Goal: Transaction & Acquisition: Download file/media

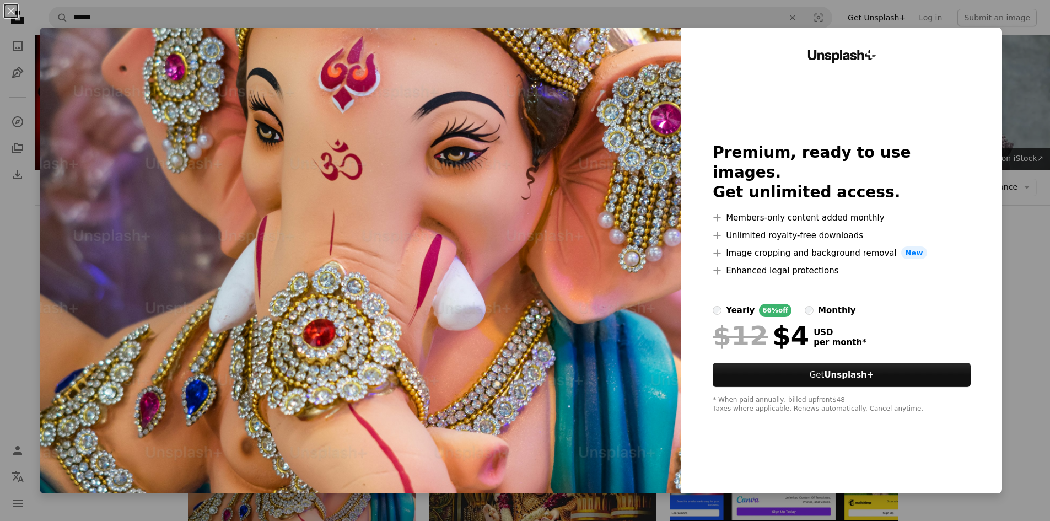
scroll to position [165, 0]
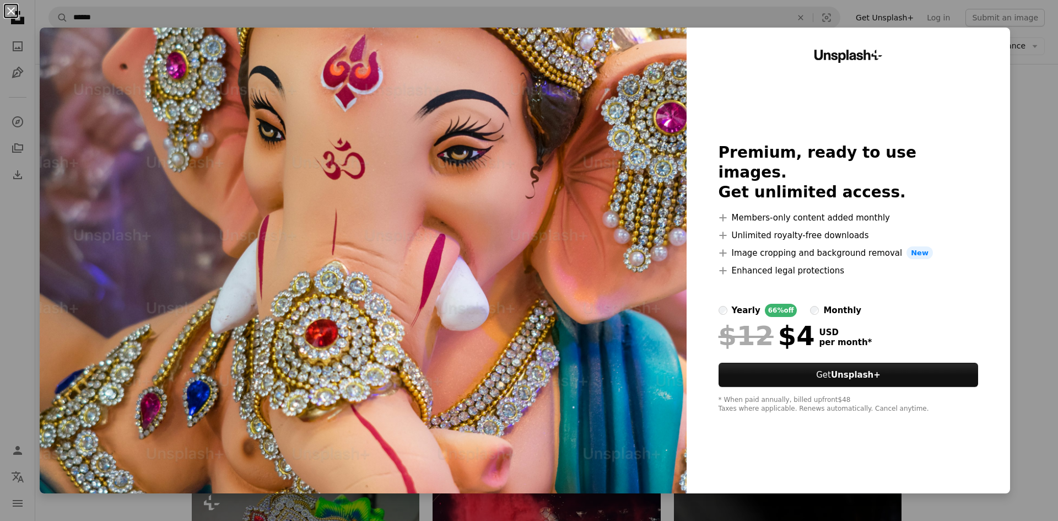
click at [10, 8] on button "An X shape" at bounding box center [10, 10] width 13 height 13
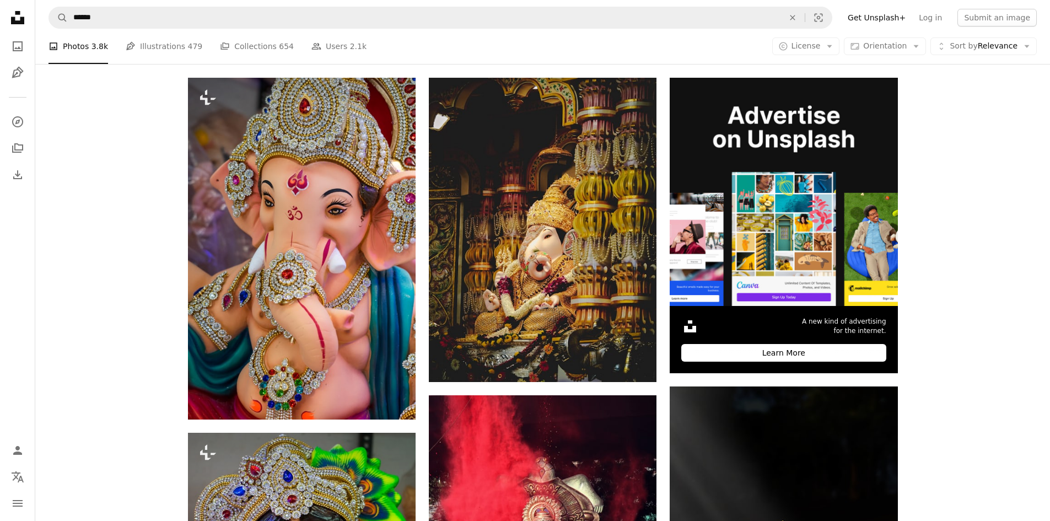
scroll to position [275, 0]
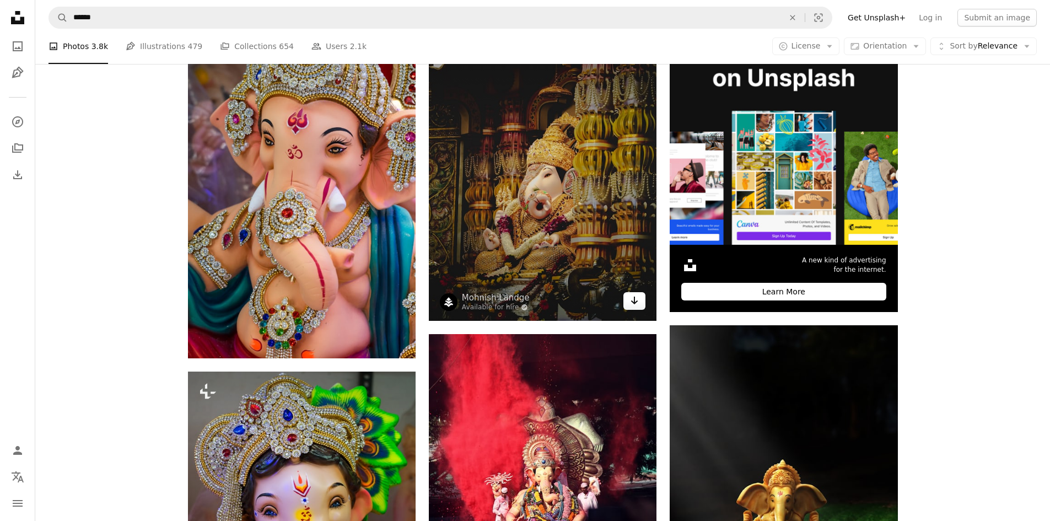
click at [634, 304] on icon "Download" at bounding box center [634, 300] width 7 height 8
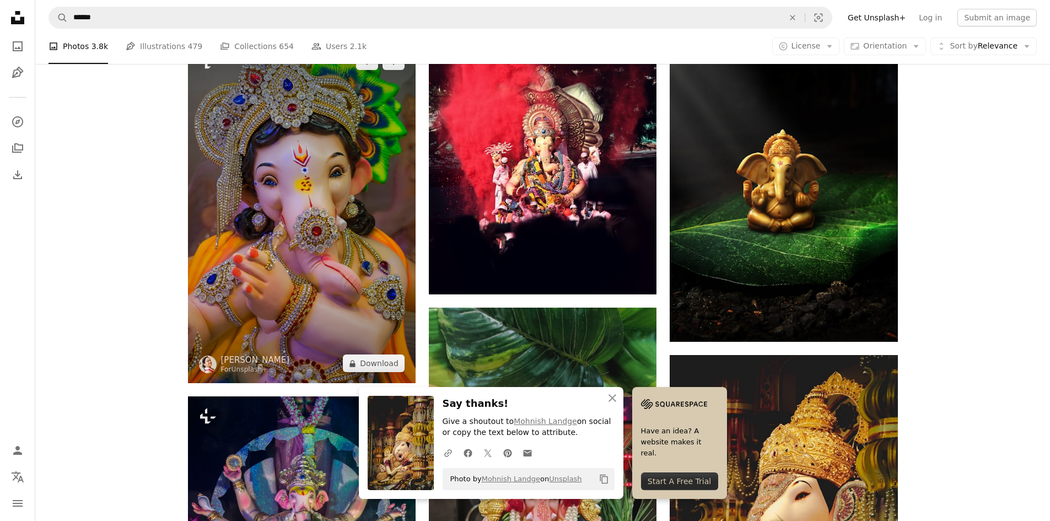
scroll to position [606, 0]
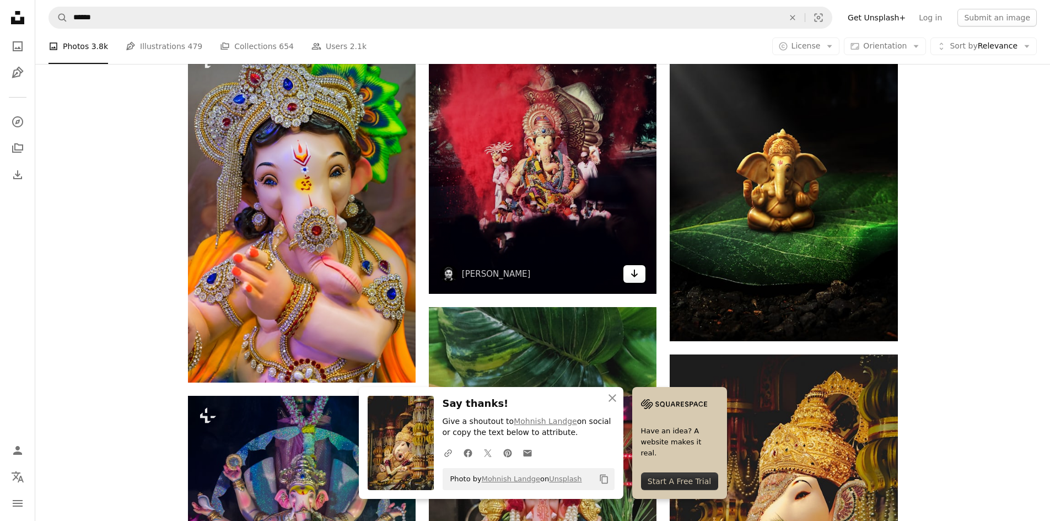
click at [634, 266] on link "Arrow pointing down" at bounding box center [634, 274] width 22 height 18
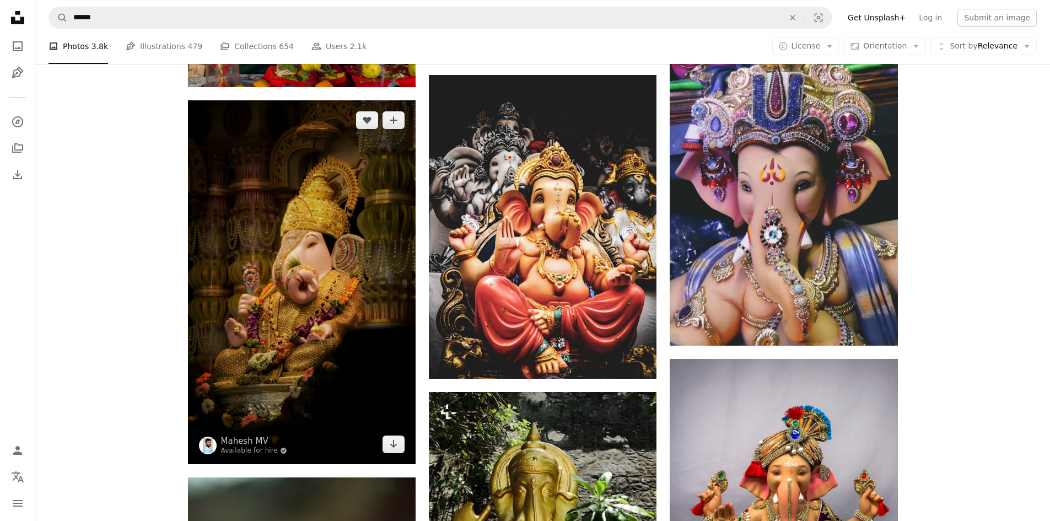
scroll to position [1267, 0]
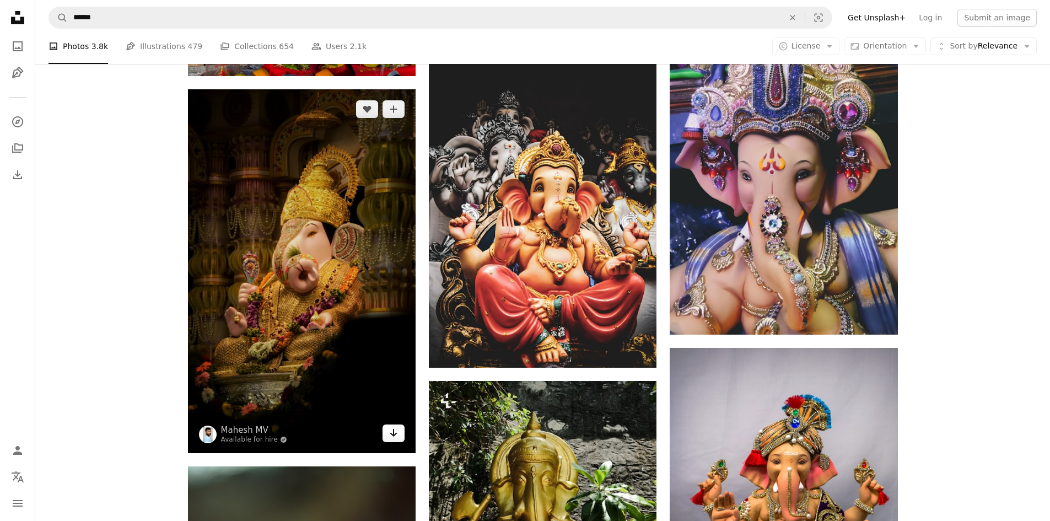
click at [393, 435] on icon "Download" at bounding box center [393, 433] width 7 height 8
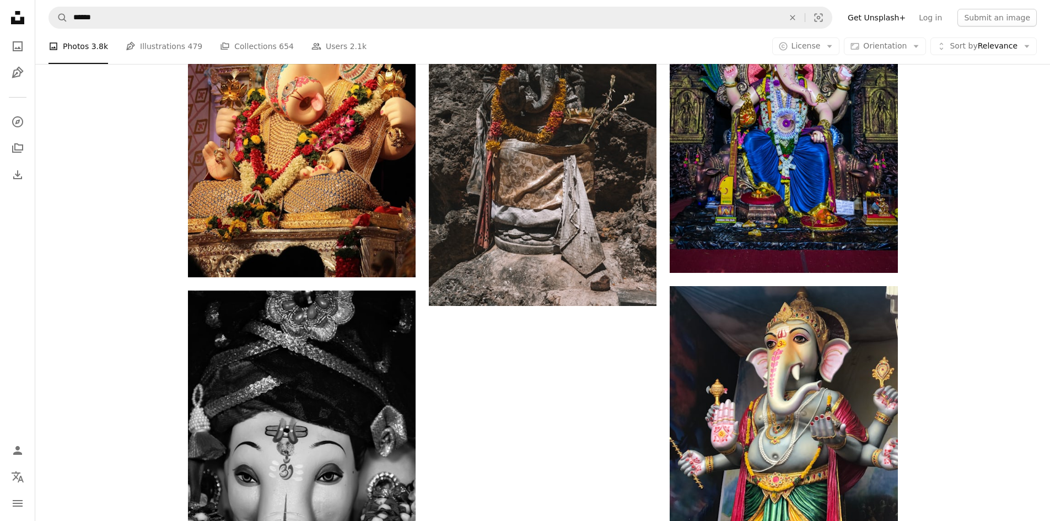
scroll to position [2204, 0]
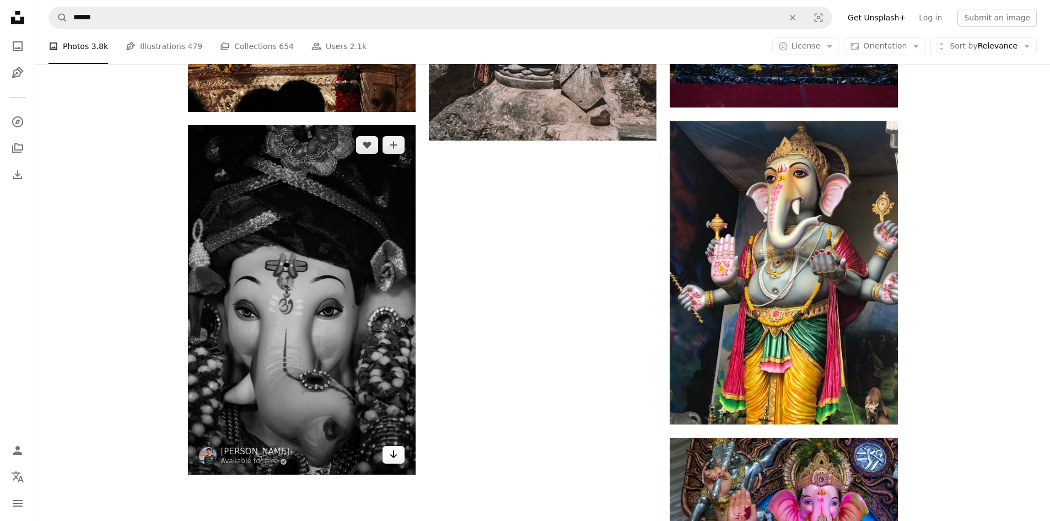
click at [391, 457] on icon "Arrow pointing down" at bounding box center [393, 453] width 9 height 13
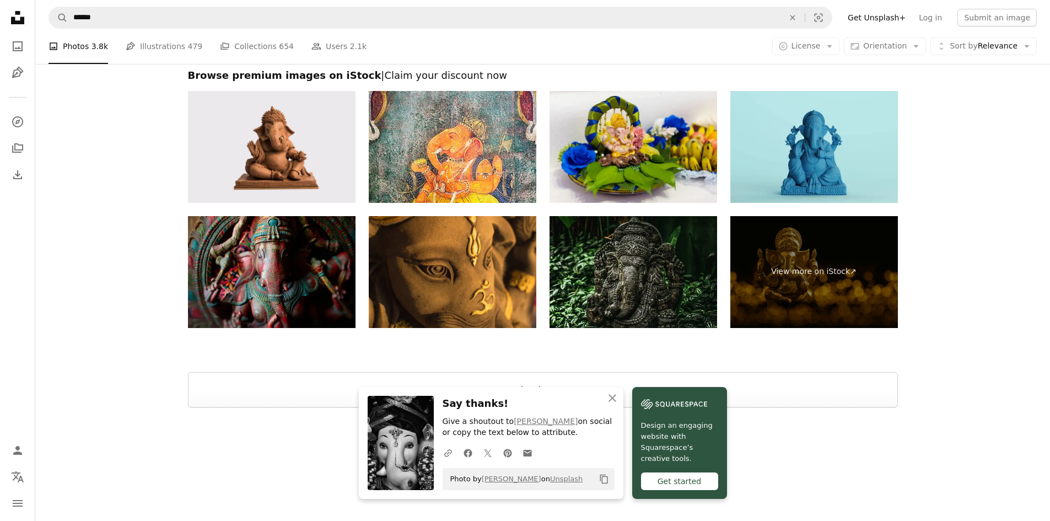
scroll to position [2795, 0]
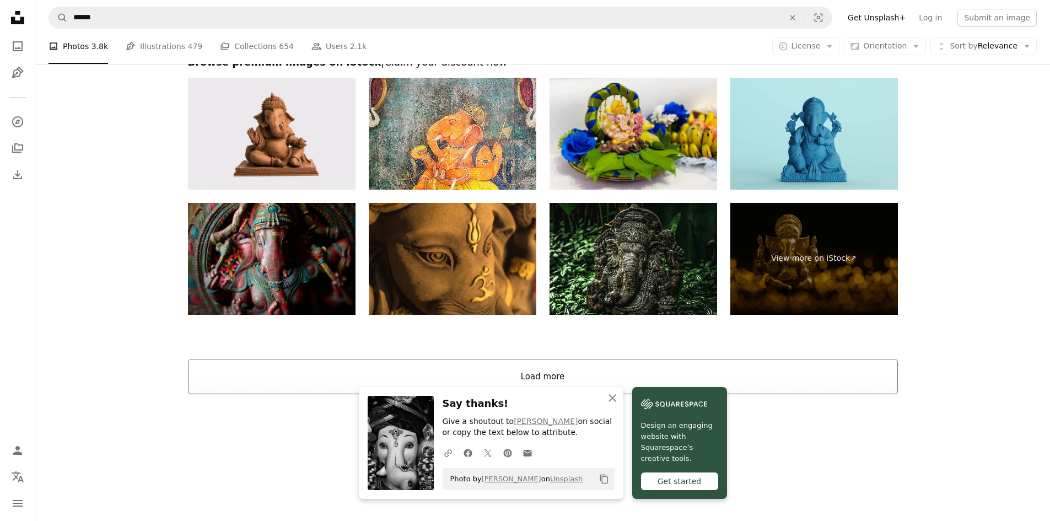
click at [560, 375] on button "Load more" at bounding box center [543, 376] width 710 height 35
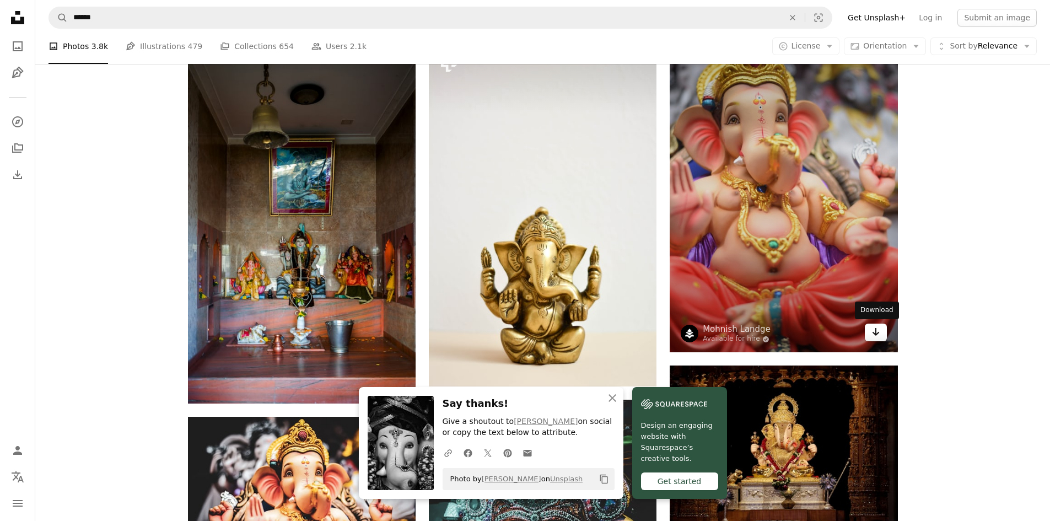
click at [875, 334] on icon "Download" at bounding box center [875, 332] width 7 height 8
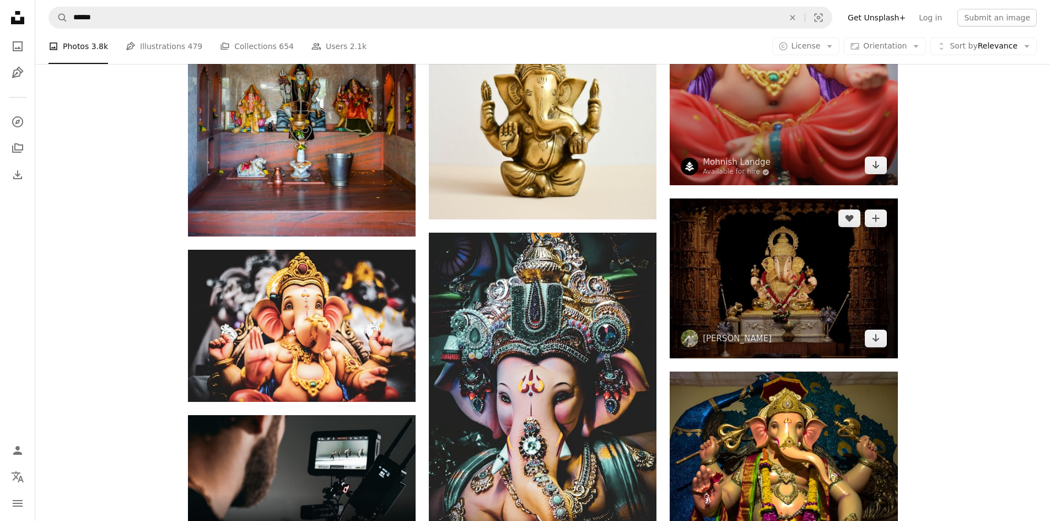
scroll to position [3015, 0]
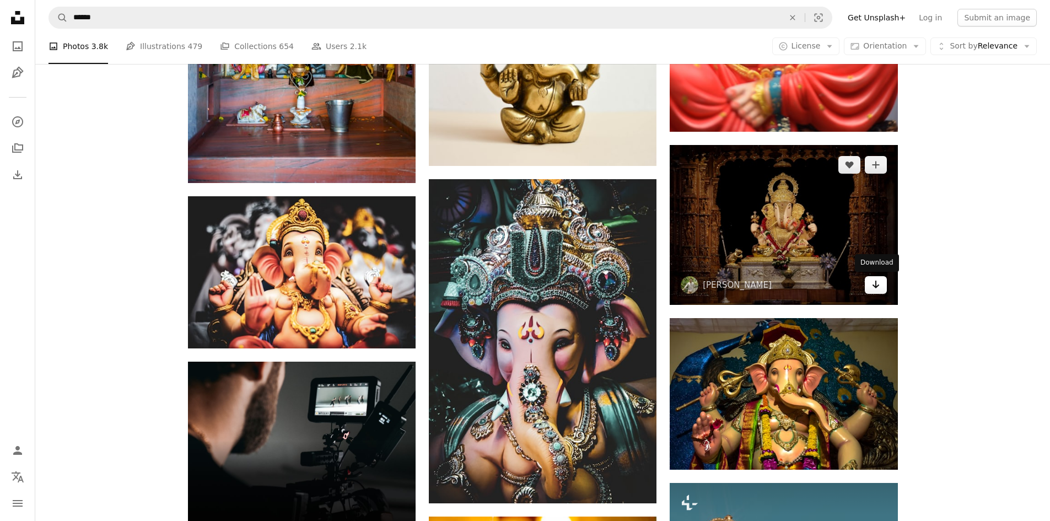
click at [875, 284] on icon "Download" at bounding box center [875, 284] width 7 height 8
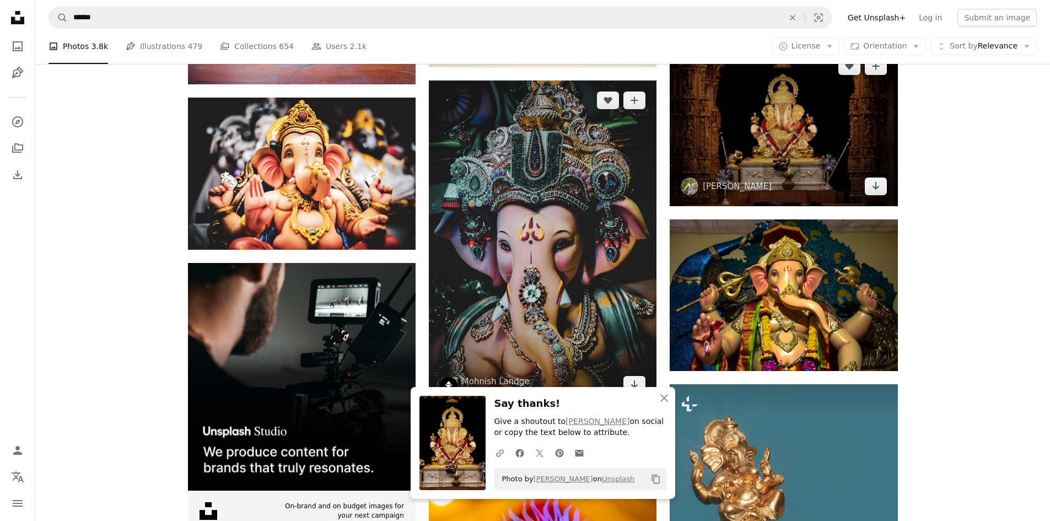
scroll to position [3126, 0]
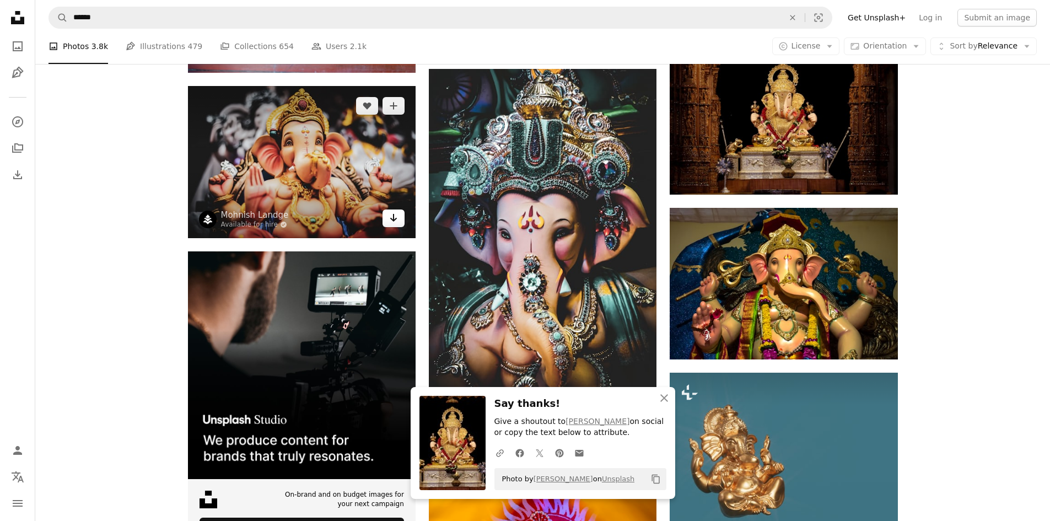
click at [394, 220] on icon "Download" at bounding box center [393, 218] width 7 height 8
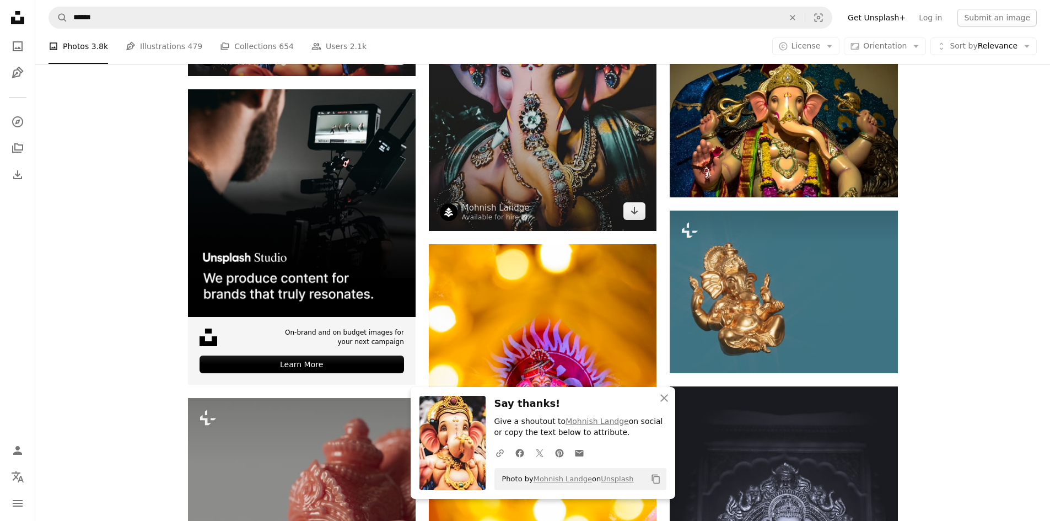
scroll to position [3291, 0]
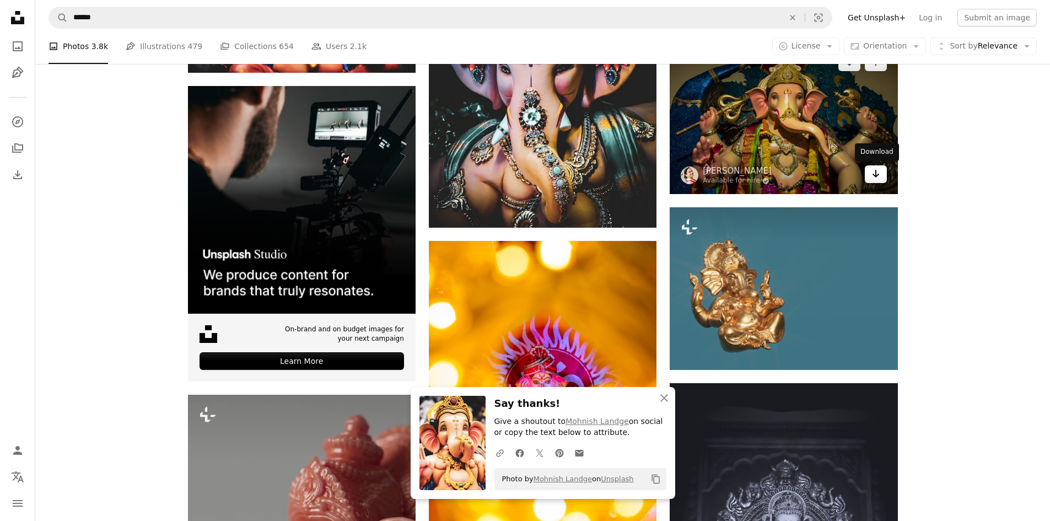
click at [873, 175] on icon "Download" at bounding box center [875, 174] width 7 height 8
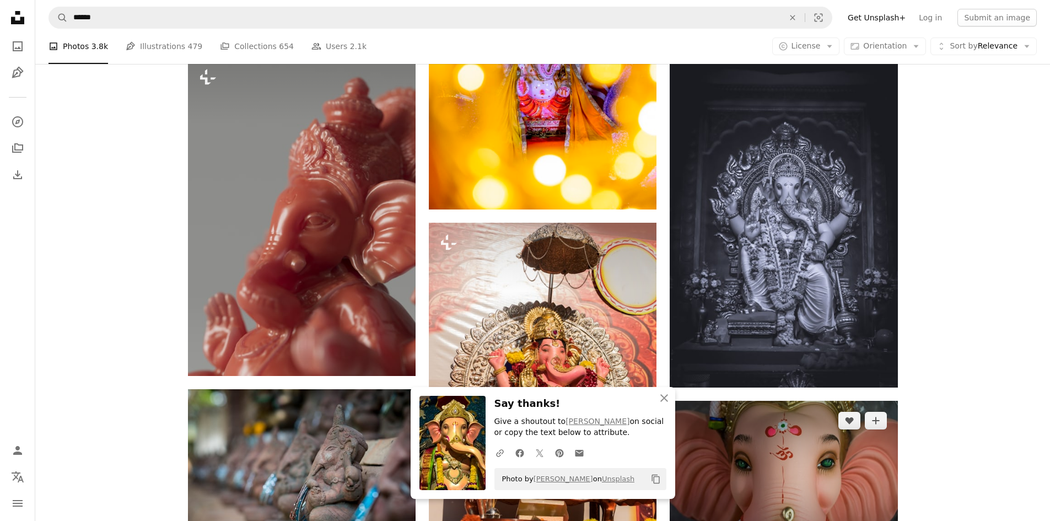
scroll to position [3677, 0]
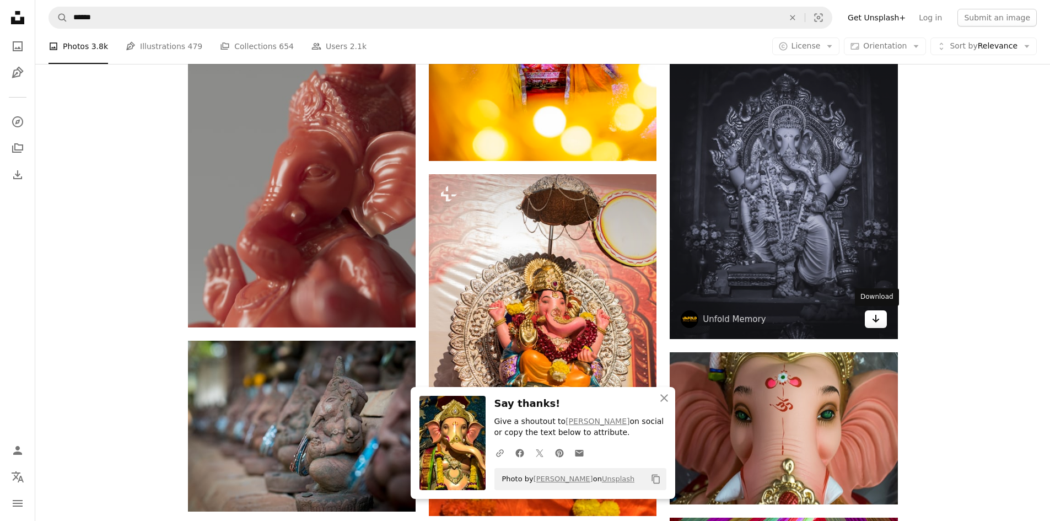
click at [877, 317] on icon "Arrow pointing down" at bounding box center [875, 318] width 9 height 13
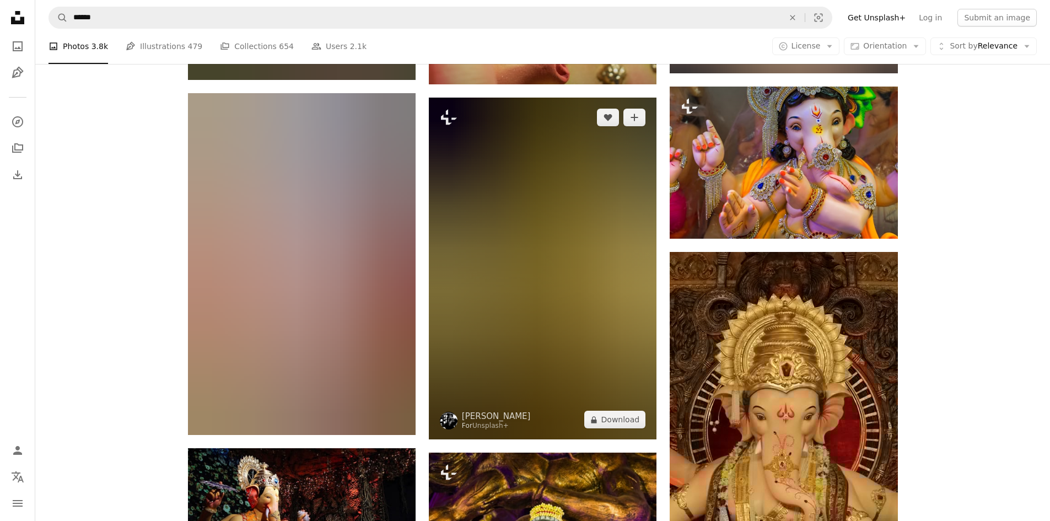
scroll to position [4613, 0]
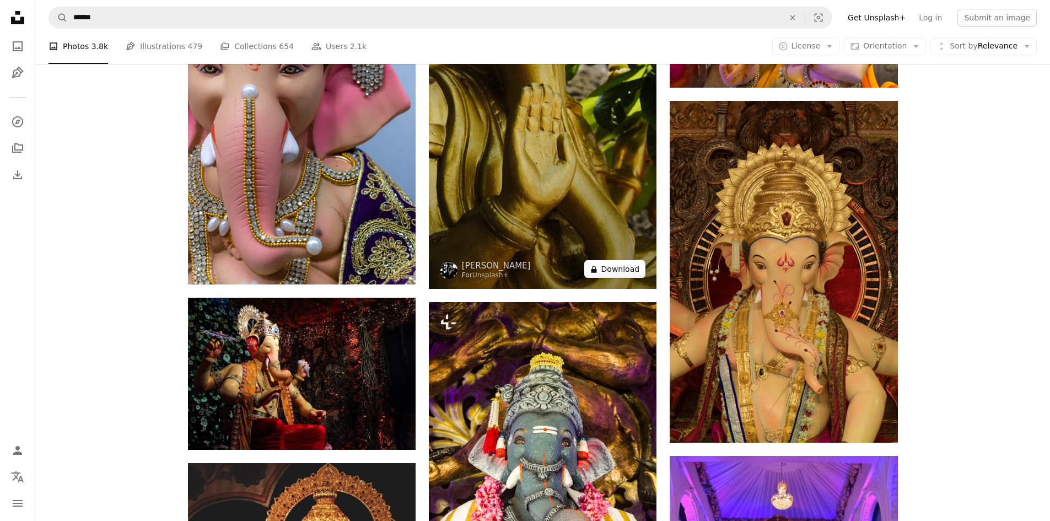
click at [614, 272] on button "A lock Download" at bounding box center [615, 269] width 62 height 18
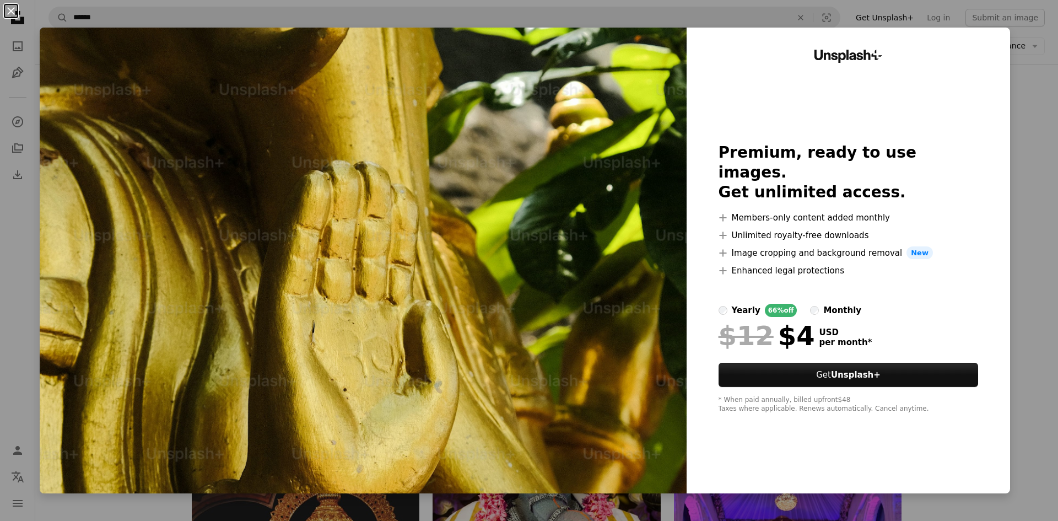
click at [13, 12] on button "An X shape" at bounding box center [10, 10] width 13 height 13
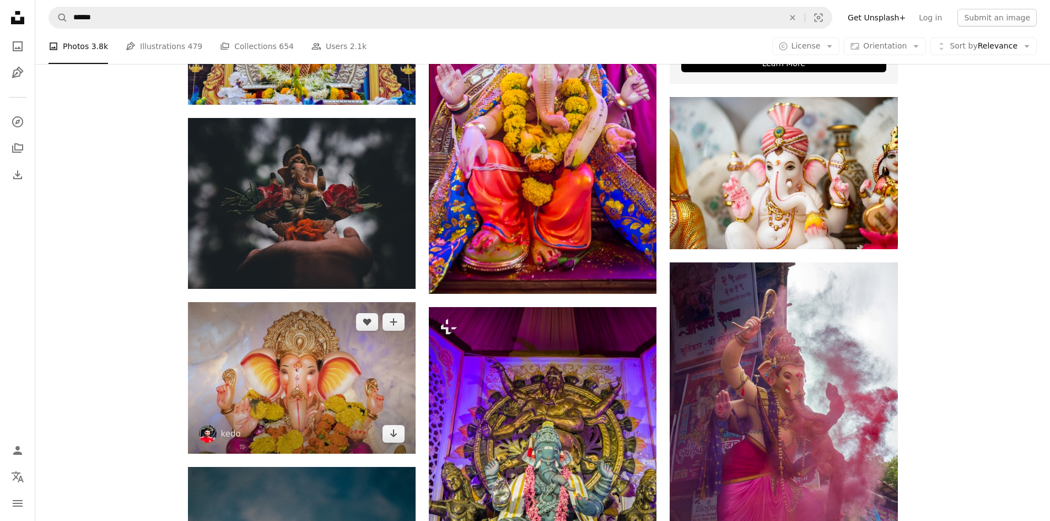
scroll to position [5660, 0]
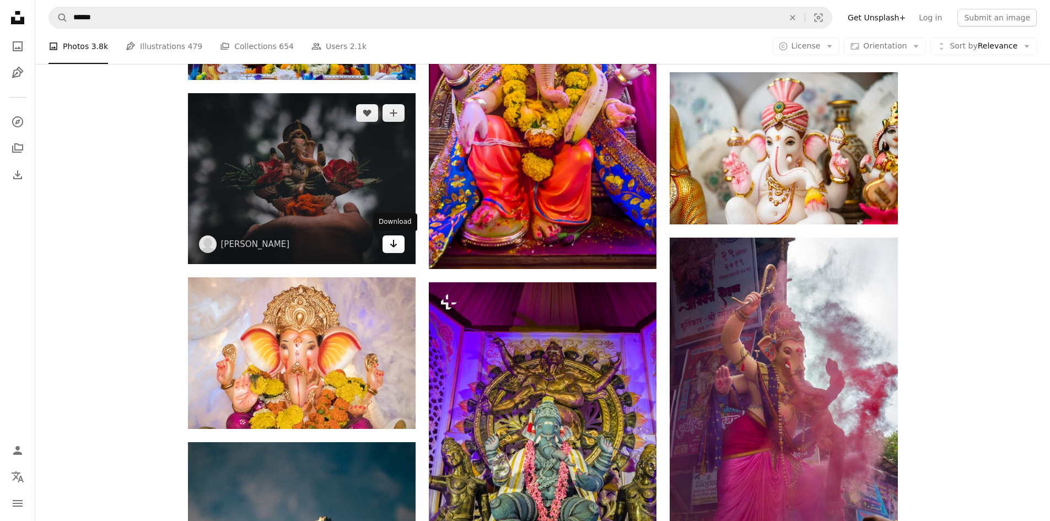
click at [393, 247] on icon "Download" at bounding box center [393, 244] width 7 height 8
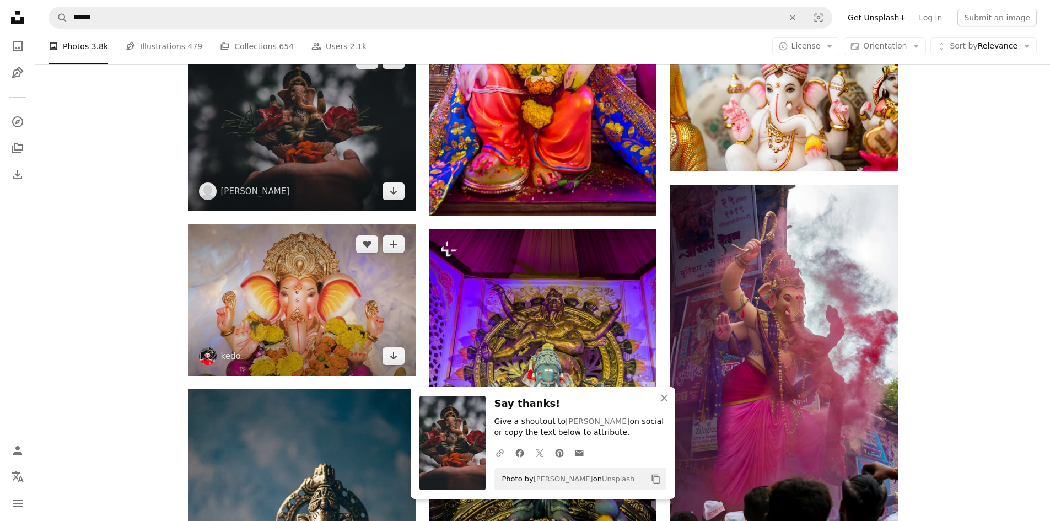
scroll to position [5880, 0]
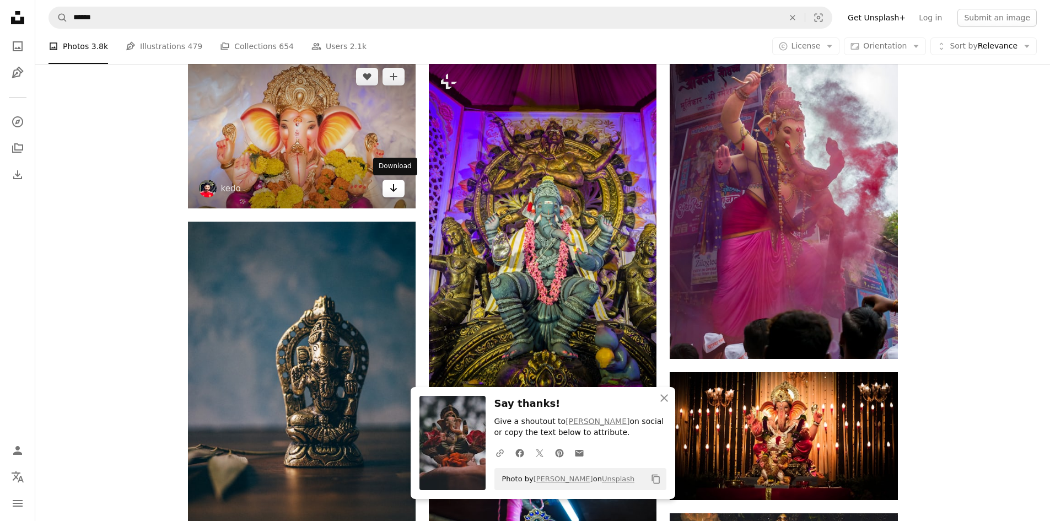
click at [391, 186] on icon "Arrow pointing down" at bounding box center [393, 187] width 9 height 13
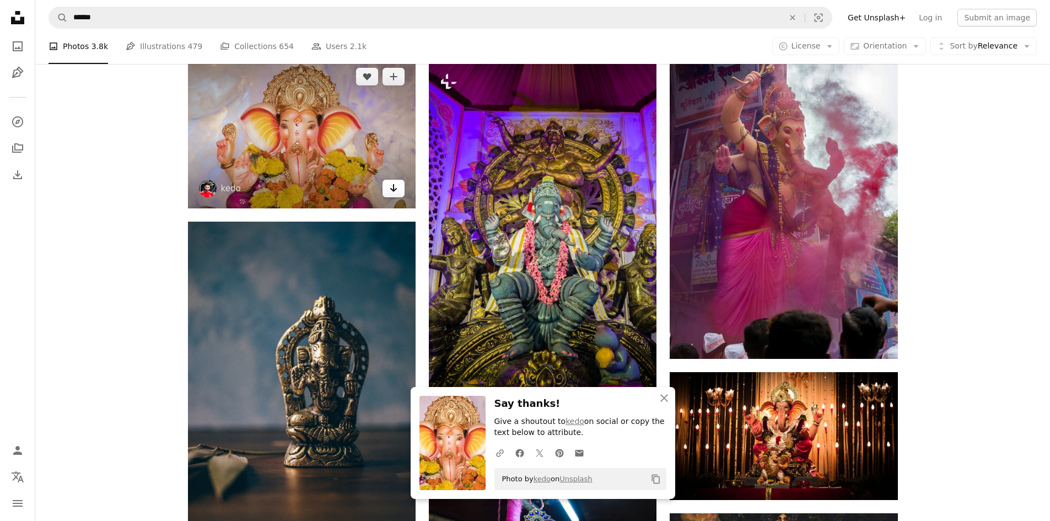
click at [397, 188] on icon "Arrow pointing down" at bounding box center [393, 187] width 9 height 13
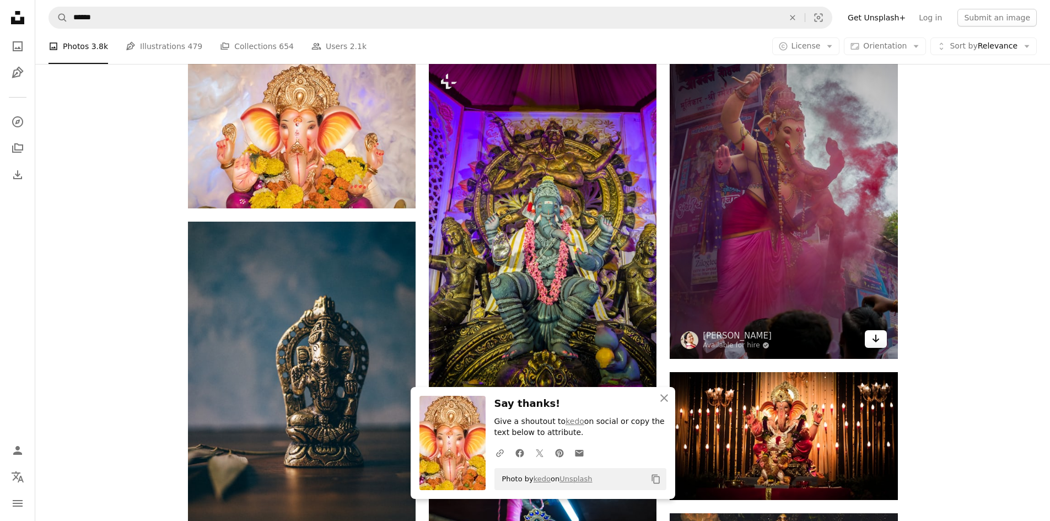
click at [874, 336] on icon "Arrow pointing down" at bounding box center [875, 338] width 9 height 13
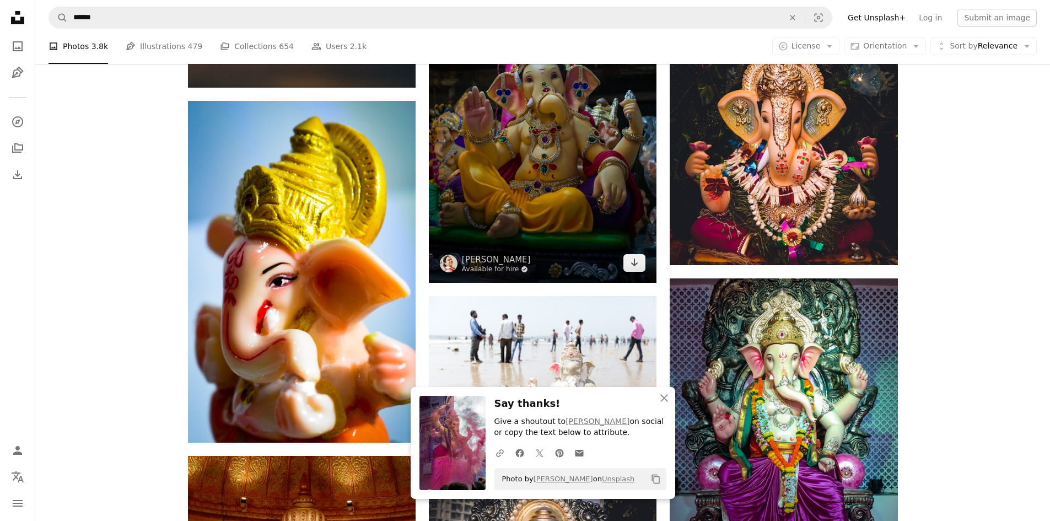
scroll to position [6376, 0]
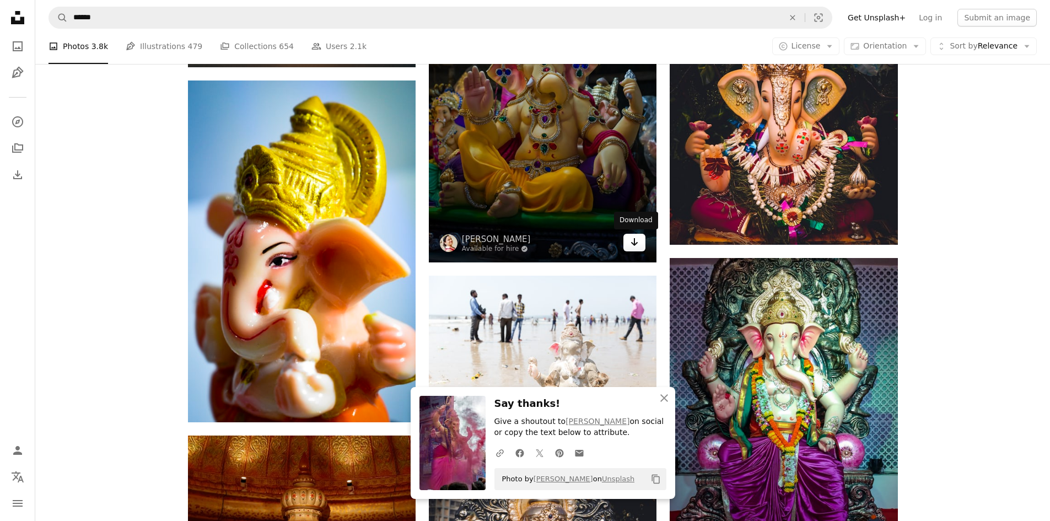
click at [636, 240] on icon "Arrow pointing down" at bounding box center [634, 241] width 9 height 13
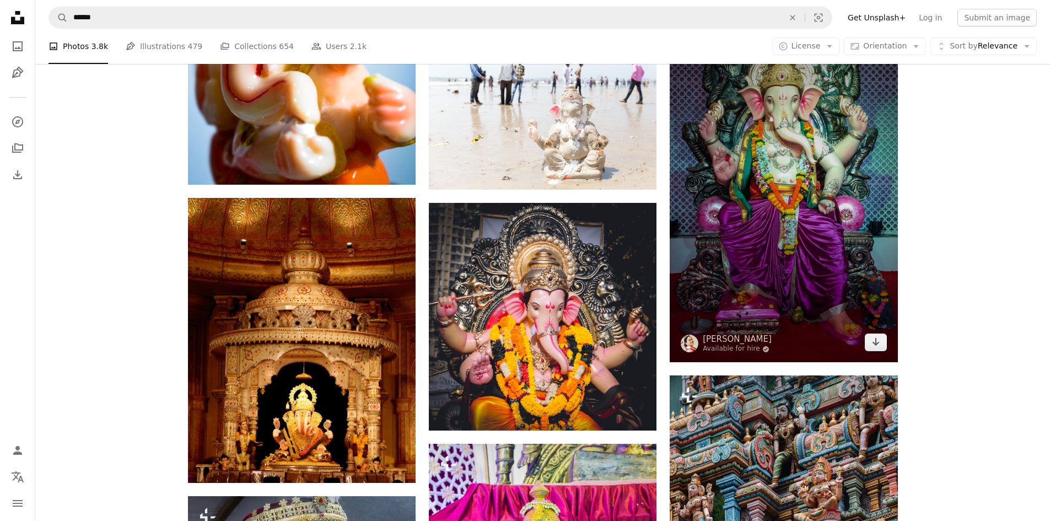
scroll to position [6652, 0]
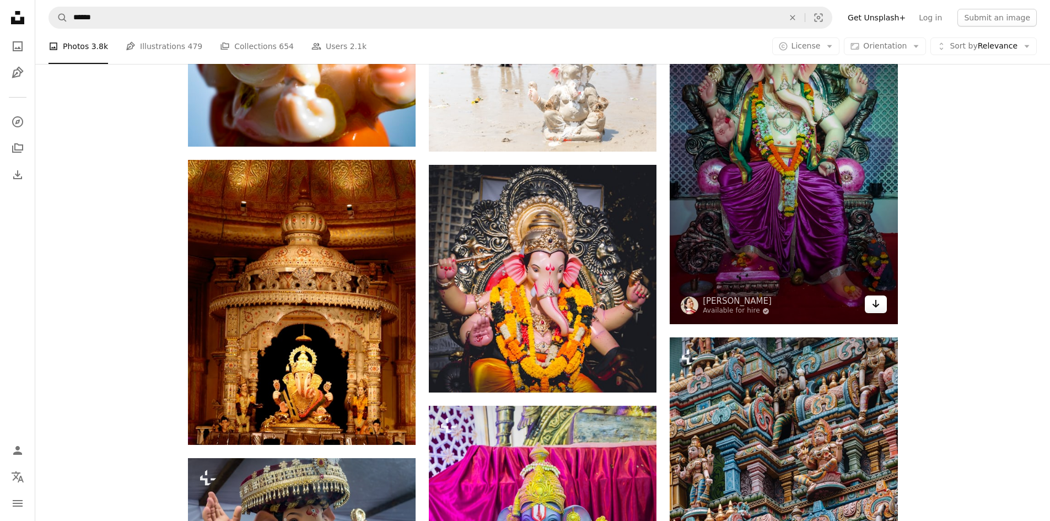
click at [874, 300] on icon "Arrow pointing down" at bounding box center [875, 303] width 9 height 13
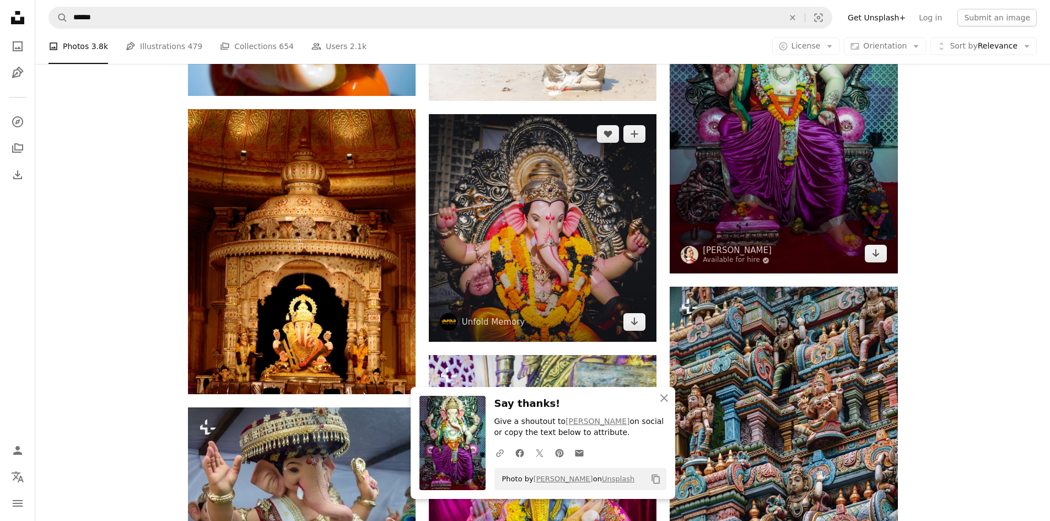
scroll to position [6762, 0]
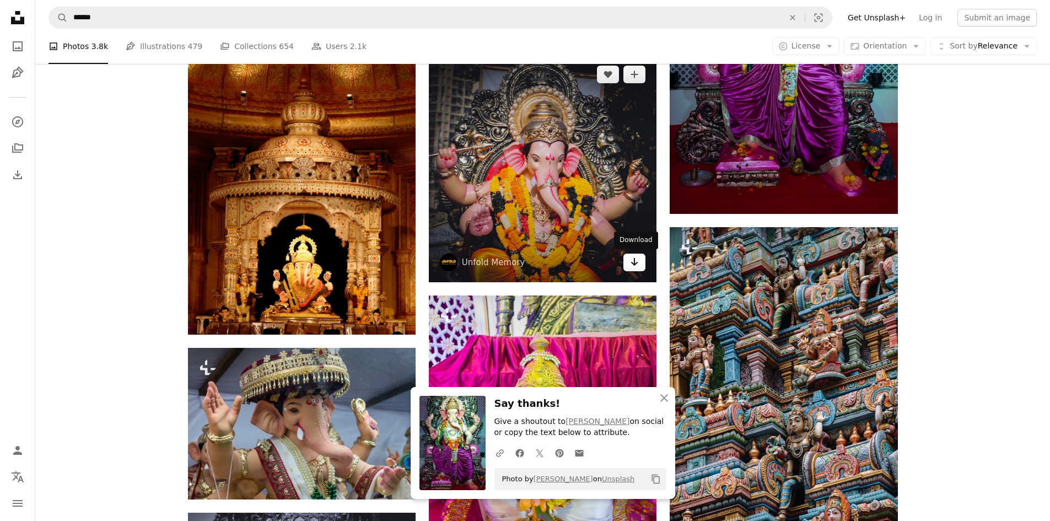
click at [631, 260] on icon "Arrow pointing down" at bounding box center [634, 261] width 9 height 13
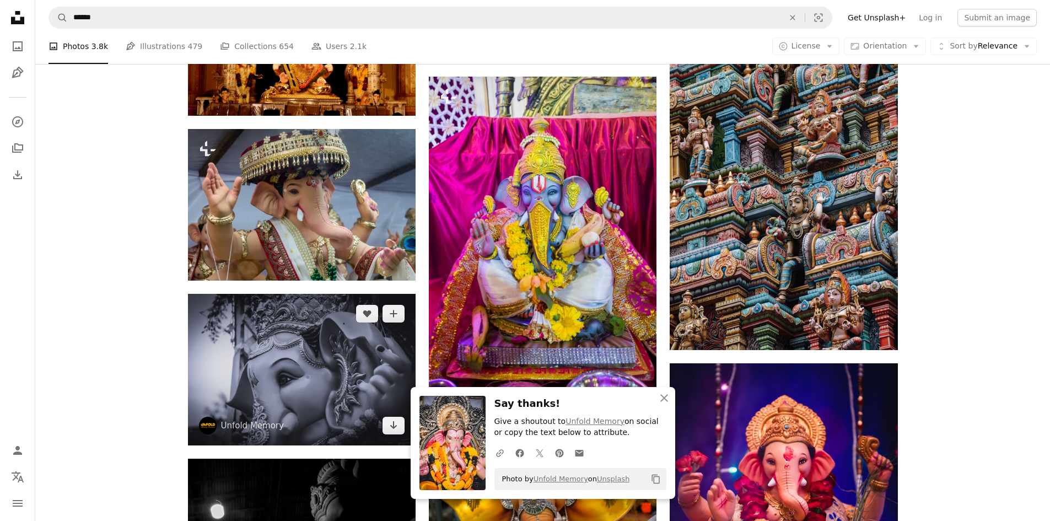
scroll to position [6982, 0]
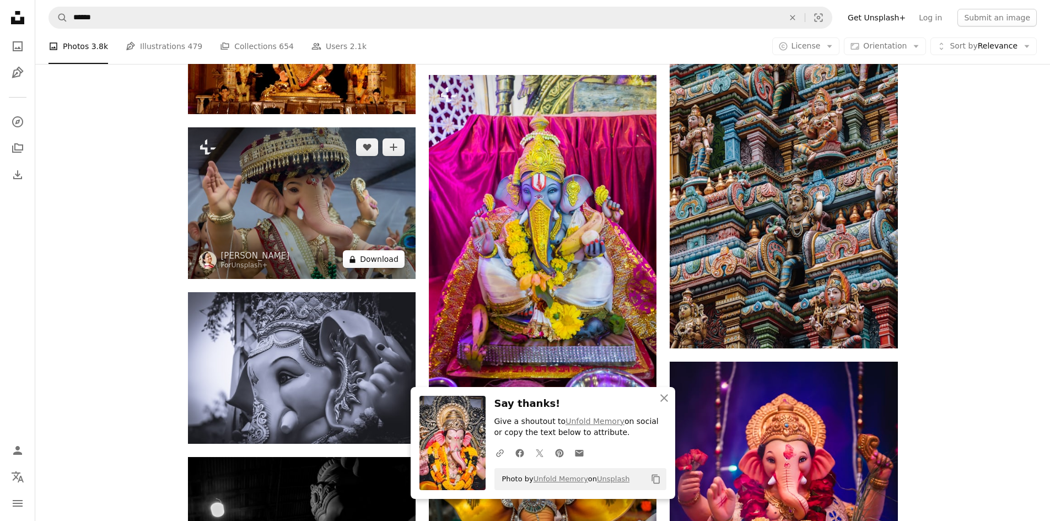
click at [377, 256] on button "A lock Download" at bounding box center [374, 259] width 62 height 18
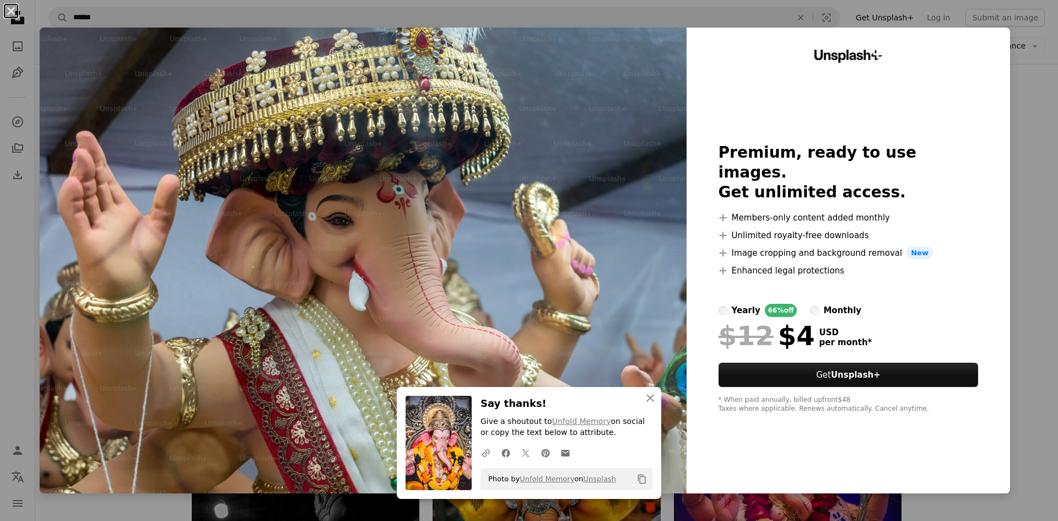
click at [7, 11] on button "An X shape" at bounding box center [10, 10] width 13 height 13
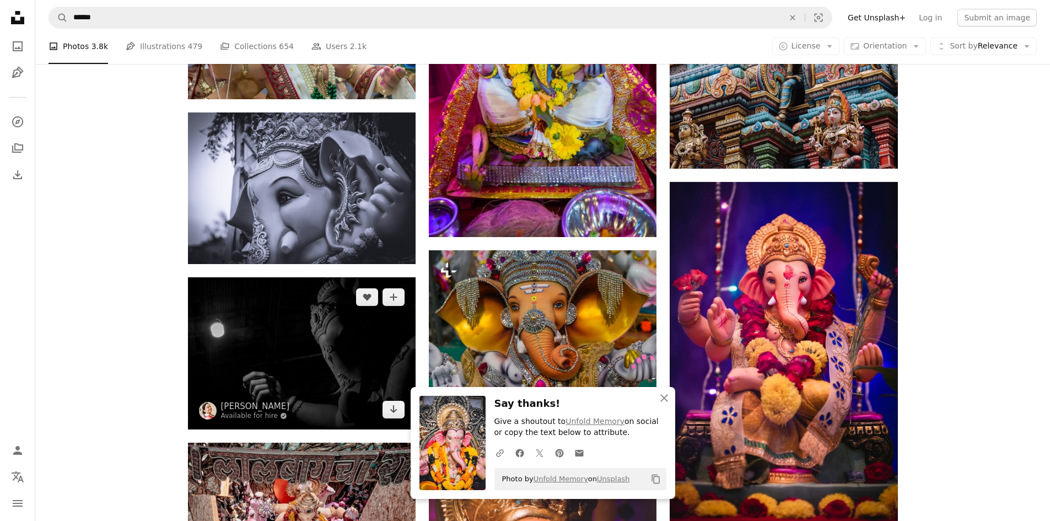
scroll to position [7258, 0]
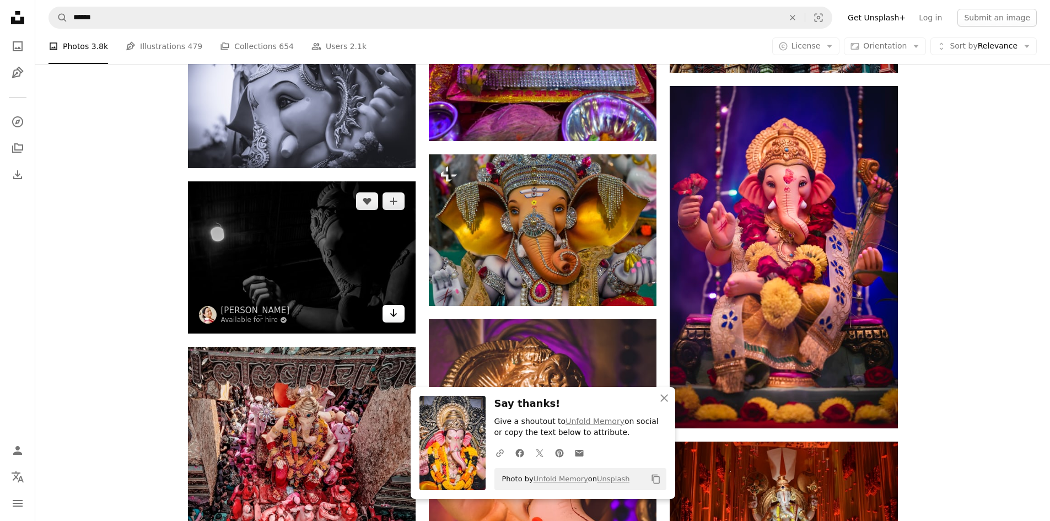
click at [395, 314] on icon "Download" at bounding box center [393, 313] width 7 height 8
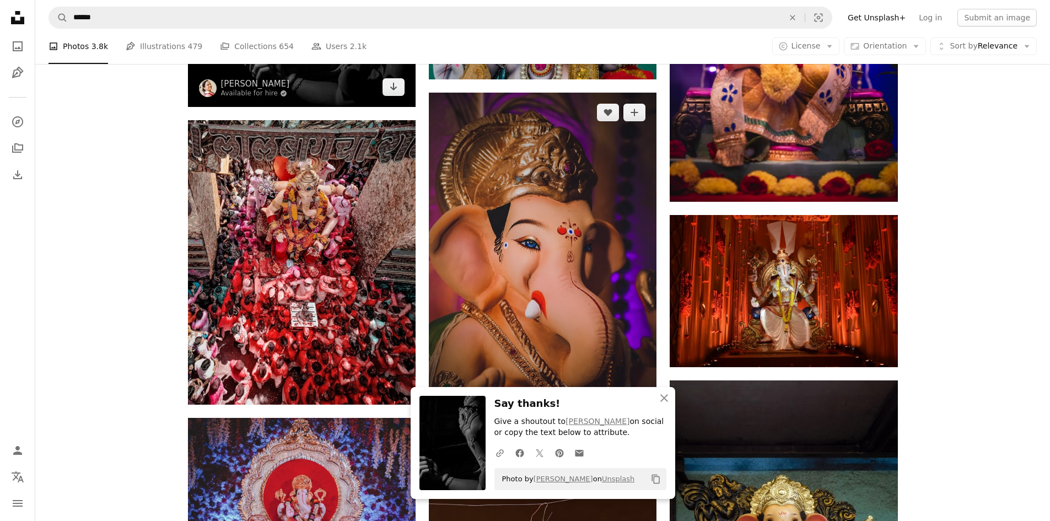
scroll to position [7588, 0]
